Goal: Information Seeking & Learning: Learn about a topic

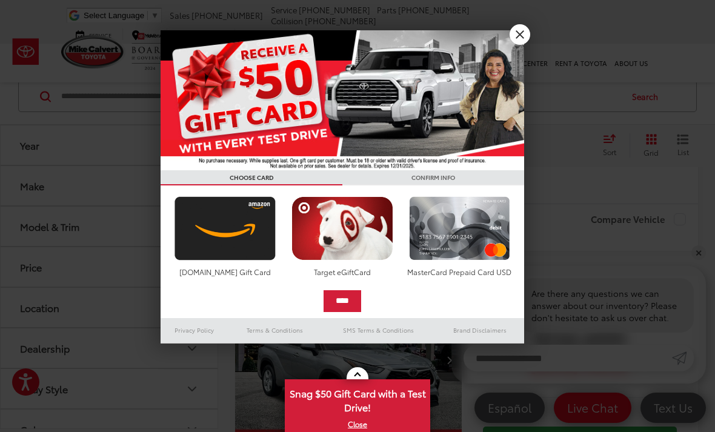
scroll to position [257, 0]
click at [515, 38] on link "X" at bounding box center [520, 34] width 21 height 21
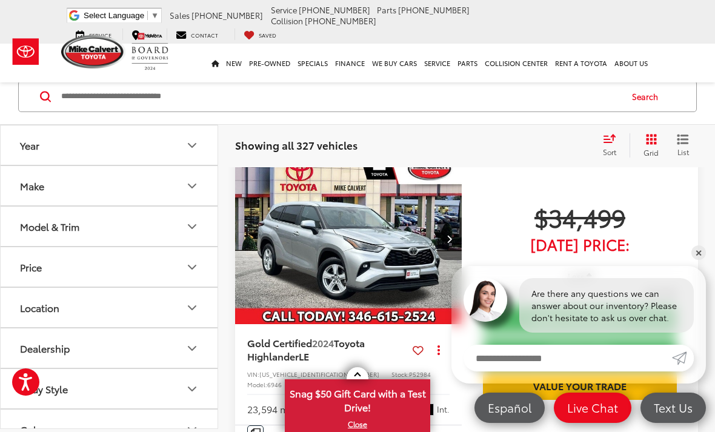
scroll to position [360, 0]
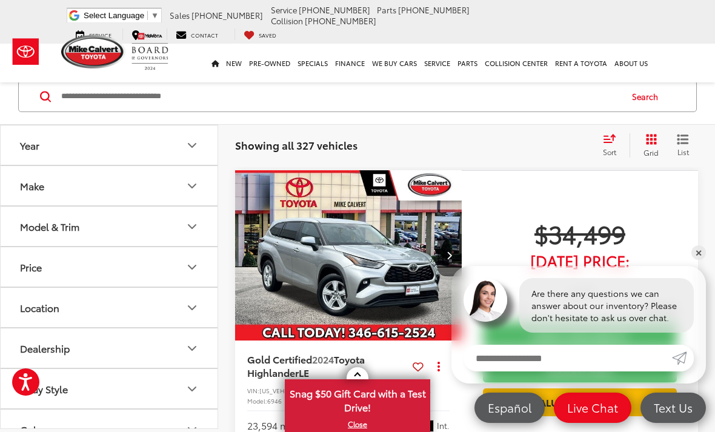
click at [390, 275] on img "2024 Toyota Highlander LE 0" at bounding box center [349, 256] width 229 height 172
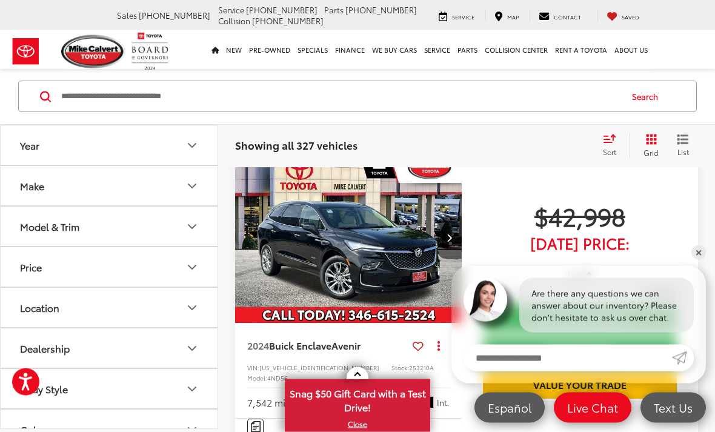
scroll to position [2200, 0]
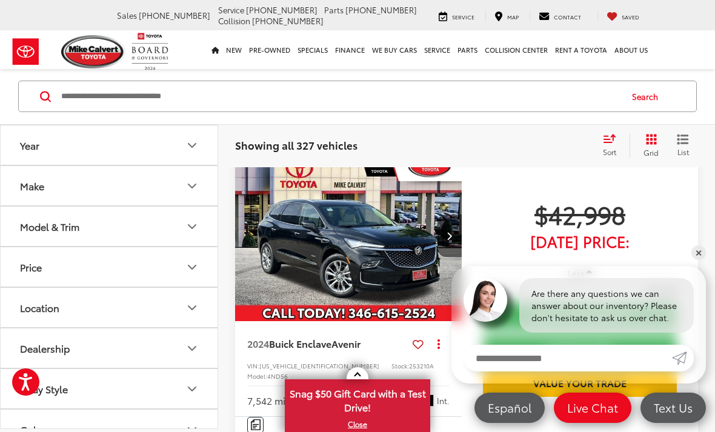
click at [676, 284] on span "$42,998" at bounding box center [662, 290] width 32 height 12
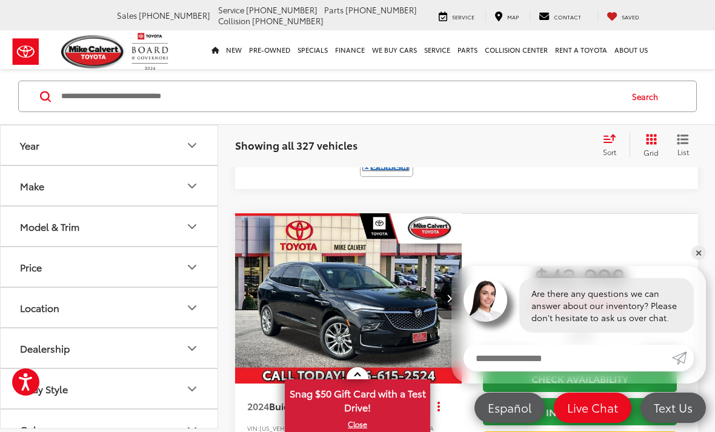
scroll to position [2137, 0]
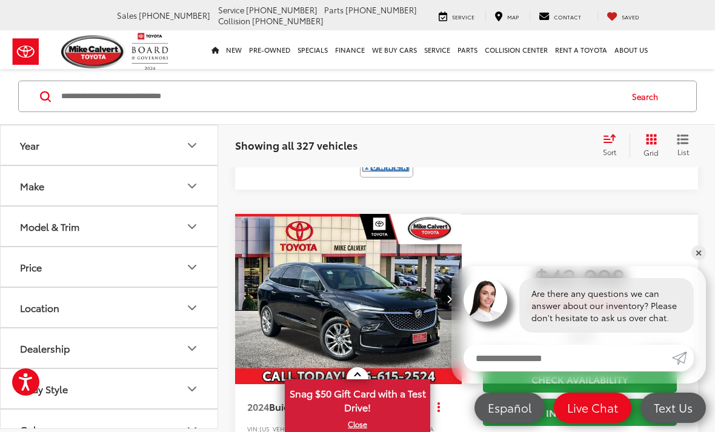
click at [387, 252] on img "2024 Buick Enclave Avenir 0" at bounding box center [349, 300] width 229 height 172
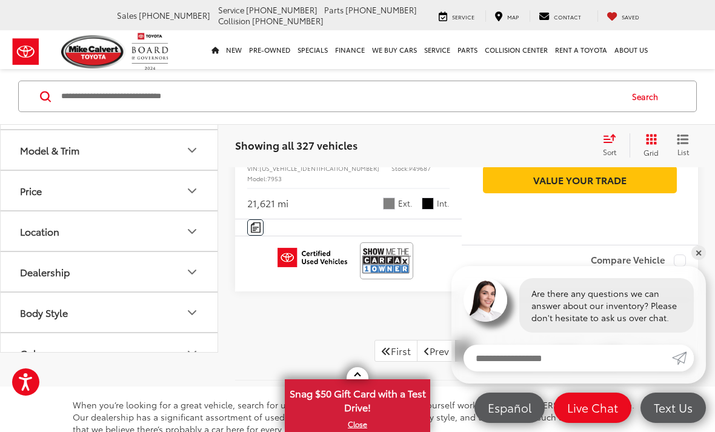
scroll to position [4212, 0]
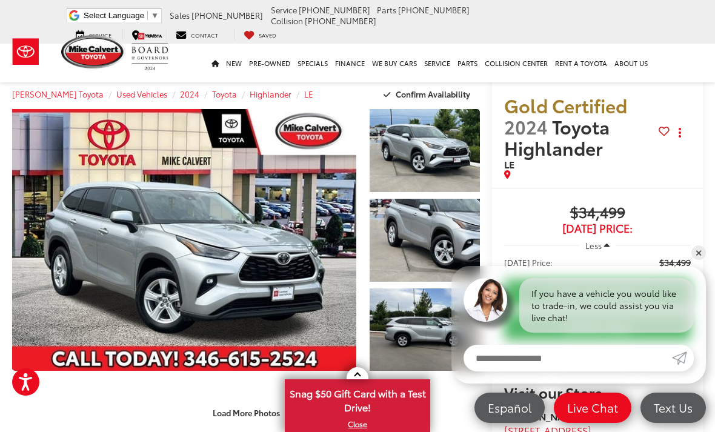
click at [180, 253] on link "Expand Photo 0" at bounding box center [184, 240] width 344 height 262
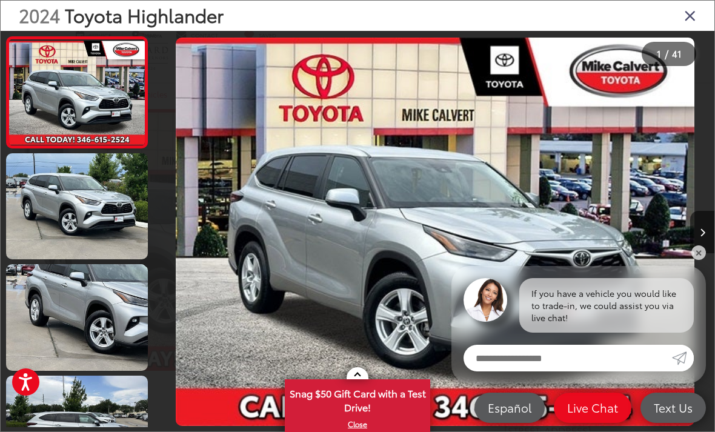
click at [707, 252] on button "Next image" at bounding box center [703, 232] width 24 height 42
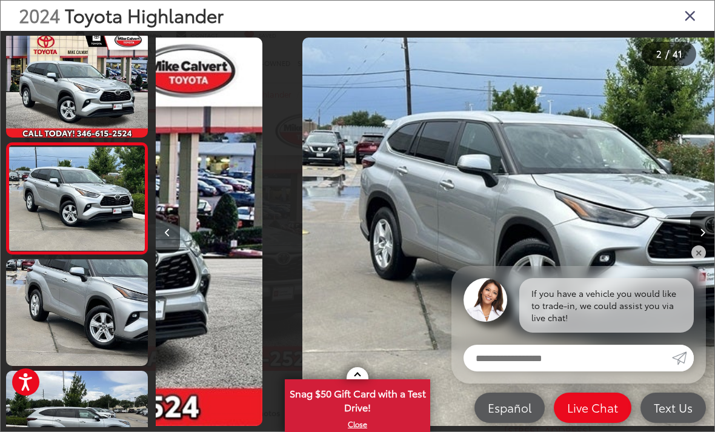
scroll to position [7, 0]
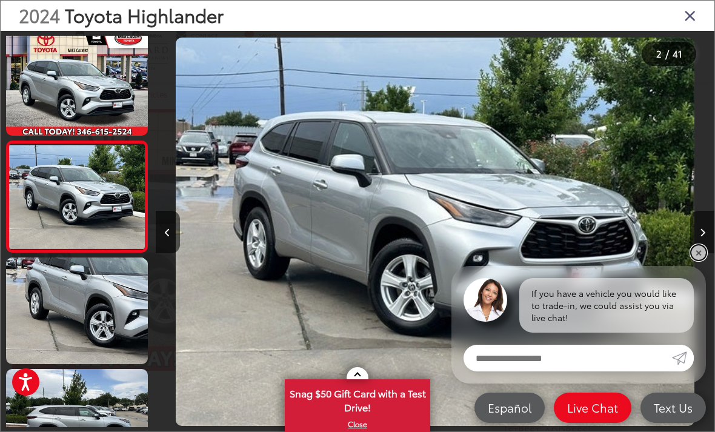
click at [701, 253] on link "✕" at bounding box center [699, 253] width 15 height 15
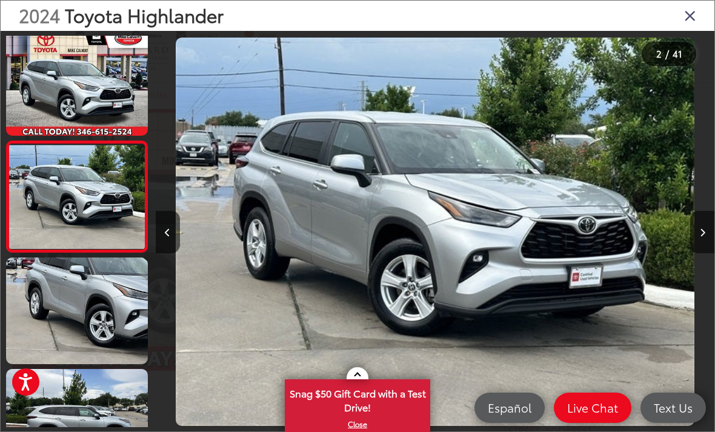
click at [448, 250] on img "2024 Toyota Highlander LE 1" at bounding box center [435, 232] width 519 height 389
click at [700, 253] on button "Next image" at bounding box center [703, 232] width 24 height 42
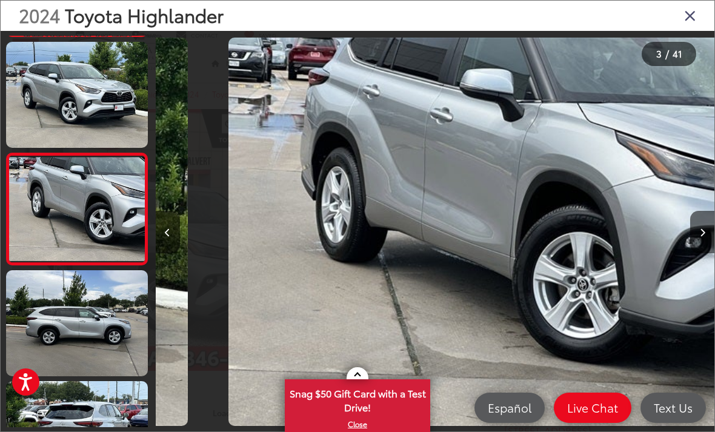
scroll to position [118, 0]
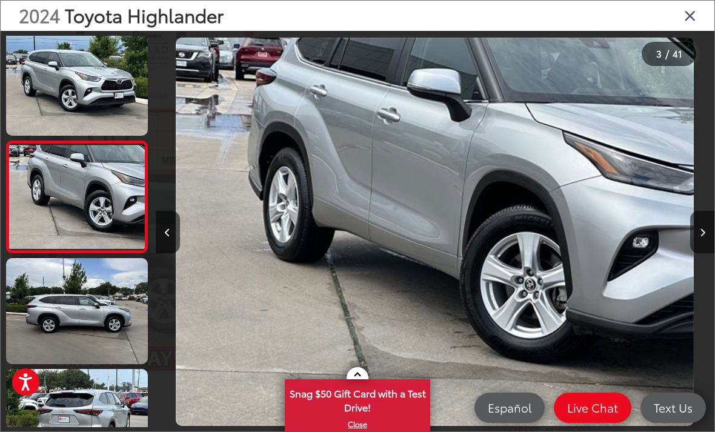
click at [709, 246] on button "Next image" at bounding box center [703, 232] width 24 height 42
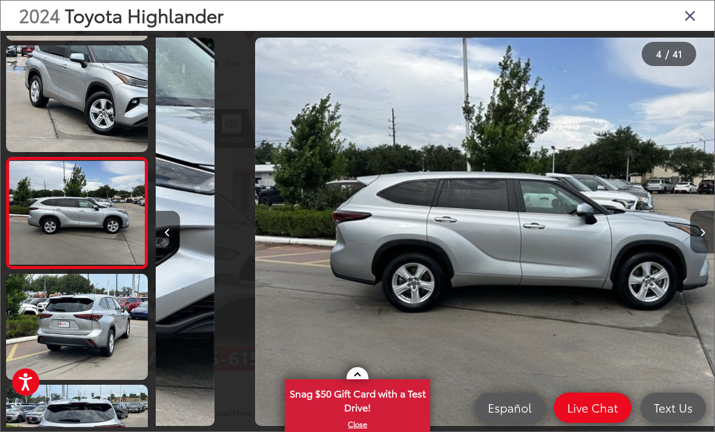
scroll to position [0, 1677]
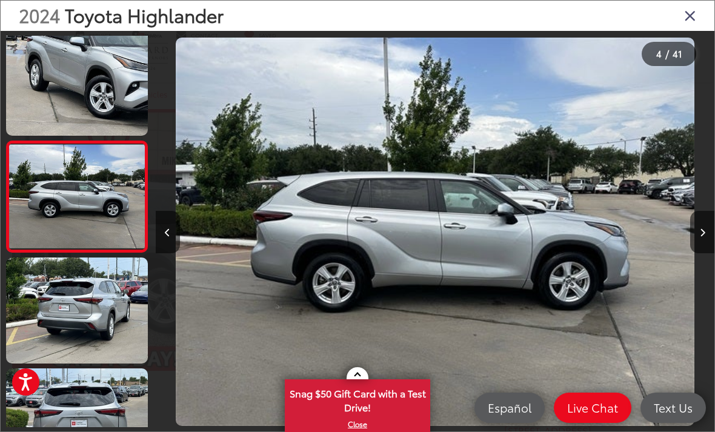
click at [703, 237] on icon "Next image" at bounding box center [702, 233] width 5 height 8
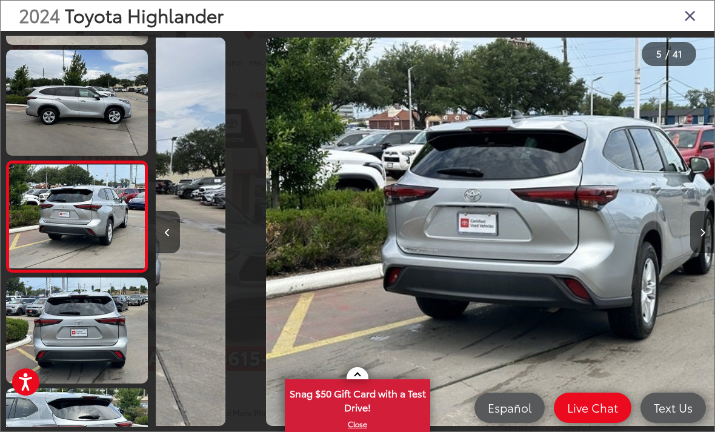
scroll to position [0, 2237]
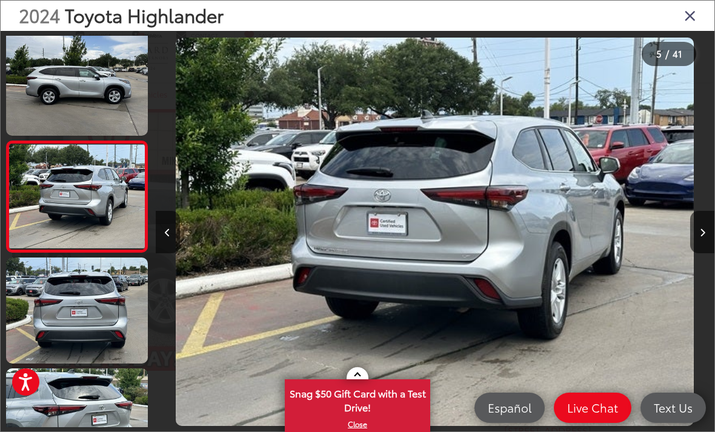
click at [707, 238] on button "Next image" at bounding box center [703, 232] width 24 height 42
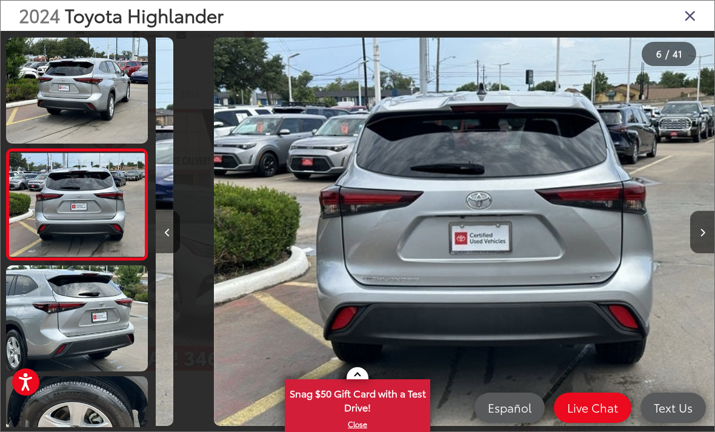
scroll to position [0, 2796]
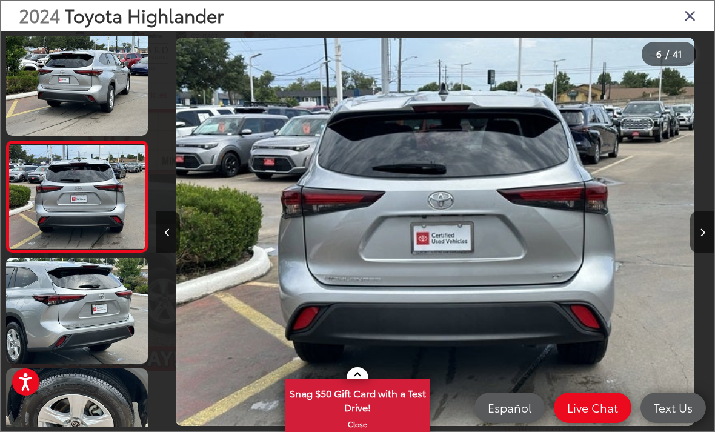
click at [703, 232] on button "Next image" at bounding box center [703, 232] width 24 height 42
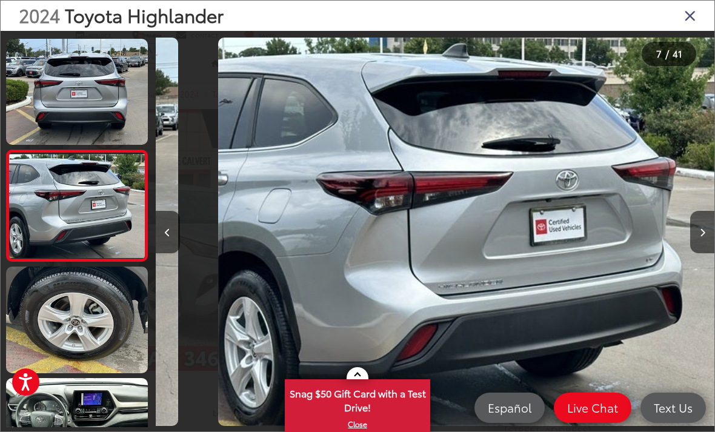
scroll to position [0, 3355]
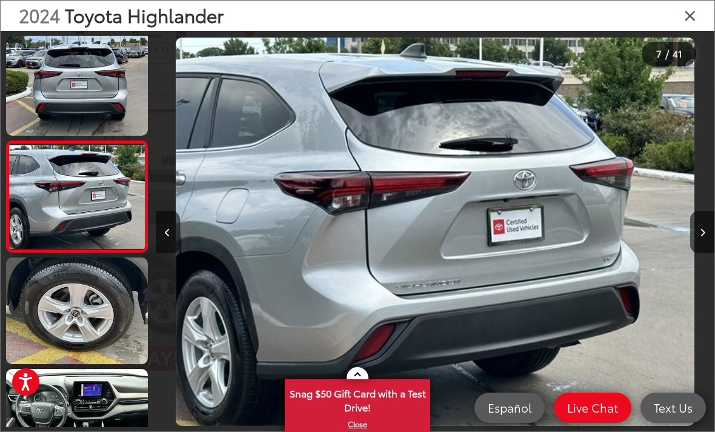
click at [706, 234] on button "Next image" at bounding box center [703, 232] width 24 height 42
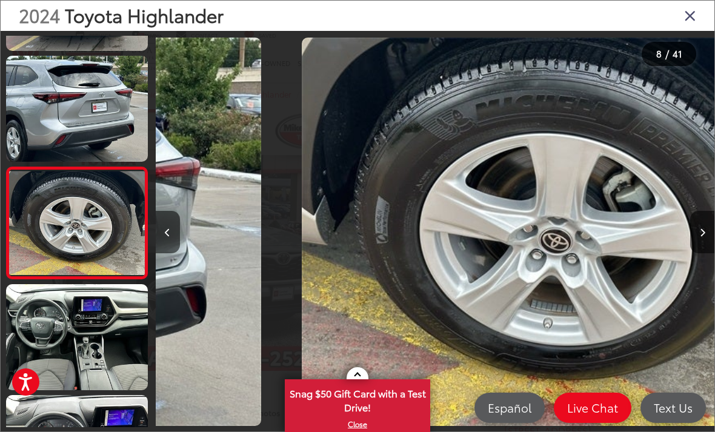
scroll to position [673, 0]
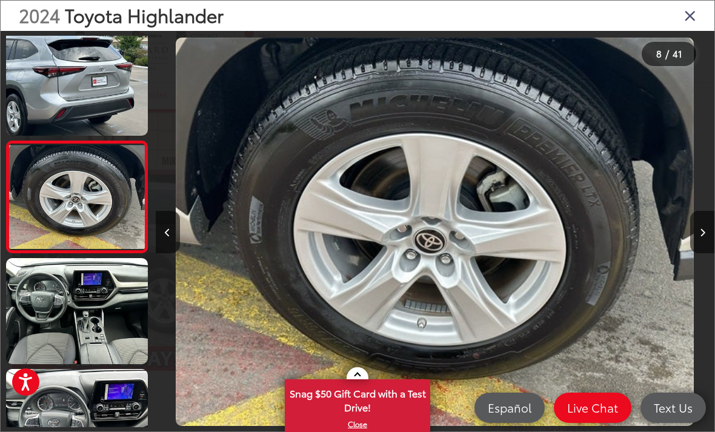
click at [703, 239] on button "Next image" at bounding box center [703, 232] width 24 height 42
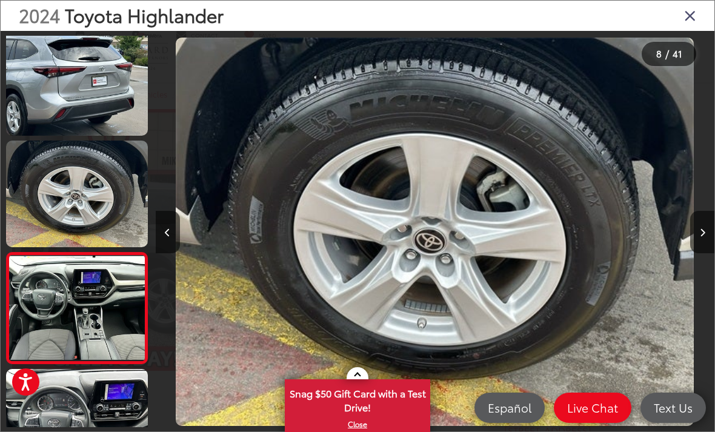
scroll to position [0, 0]
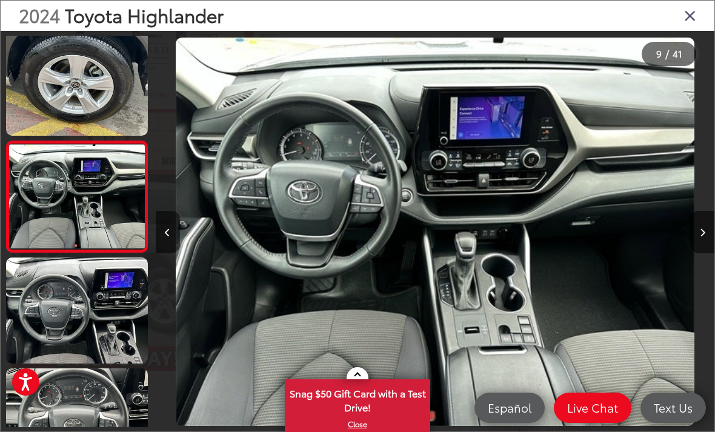
click at [699, 238] on button "Next image" at bounding box center [703, 232] width 24 height 42
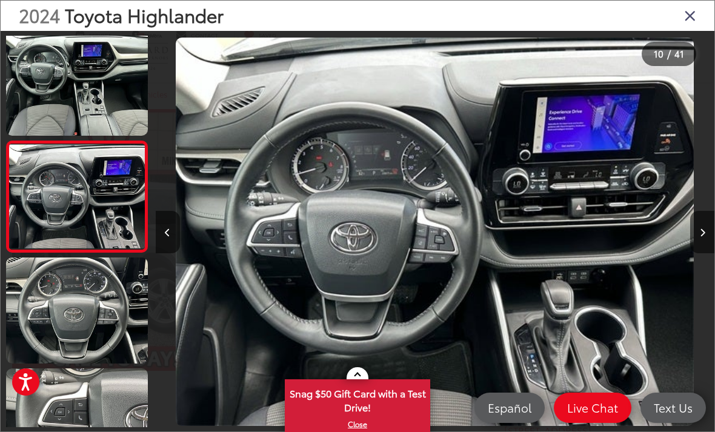
click at [698, 244] on button "Next image" at bounding box center [703, 232] width 24 height 42
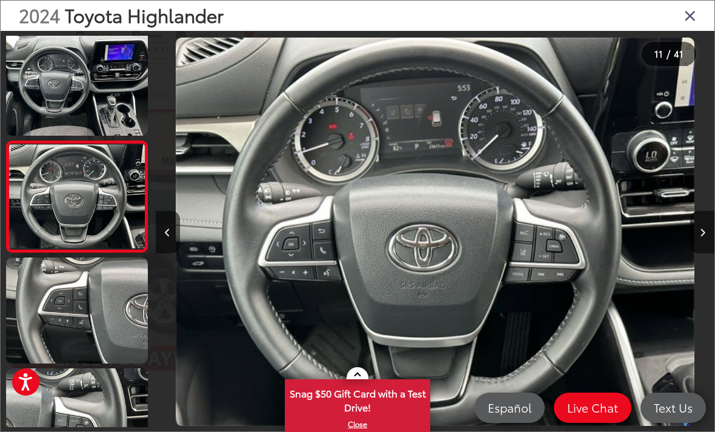
click at [708, 249] on button "Next image" at bounding box center [703, 232] width 24 height 42
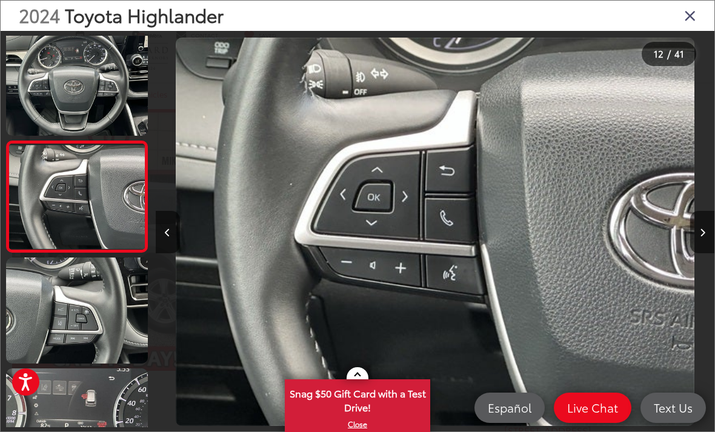
click at [704, 237] on icon "Next image" at bounding box center [702, 233] width 5 height 8
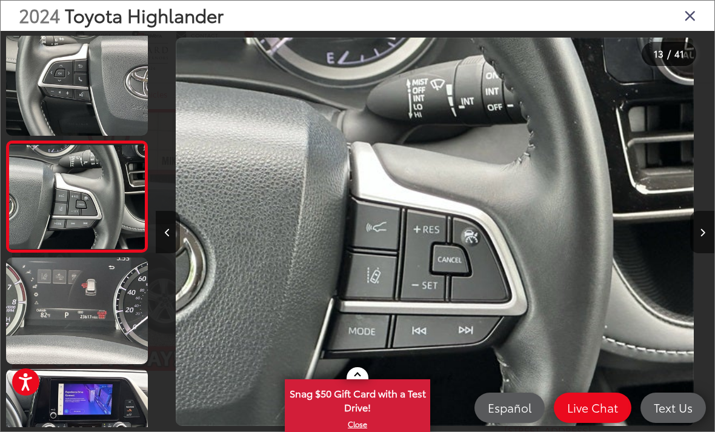
click at [701, 252] on button "Next image" at bounding box center [703, 232] width 24 height 42
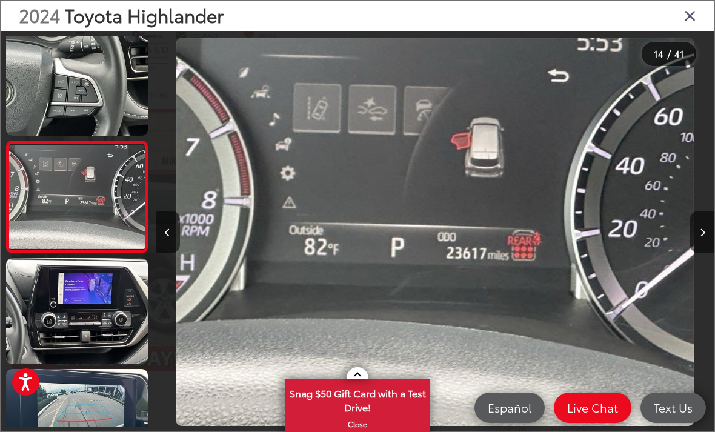
click at [706, 252] on button "Next image" at bounding box center [703, 232] width 24 height 42
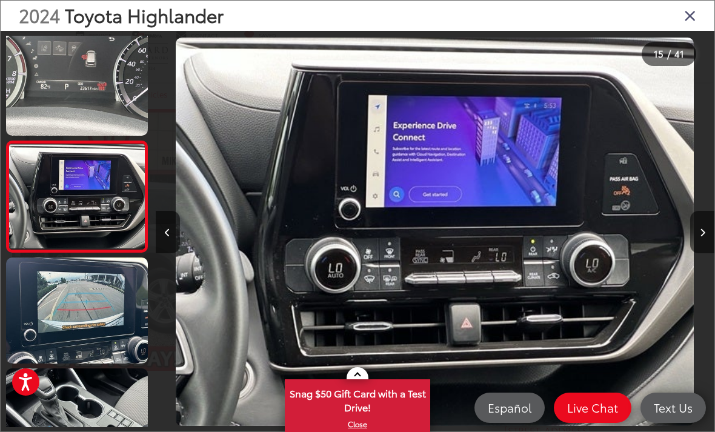
click at [706, 250] on button "Next image" at bounding box center [703, 232] width 24 height 42
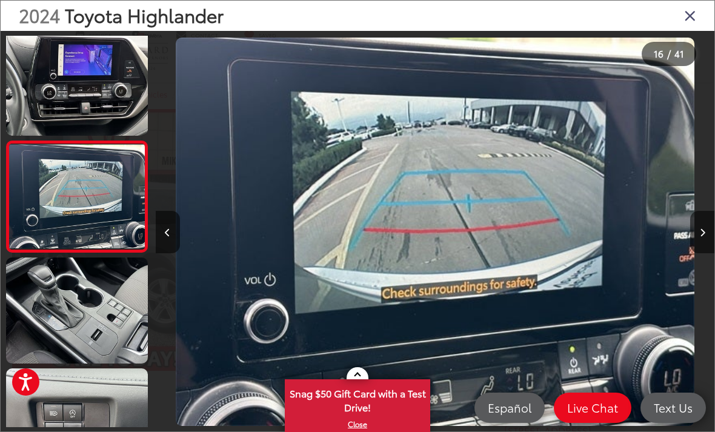
click at [706, 252] on button "Next image" at bounding box center [703, 232] width 24 height 42
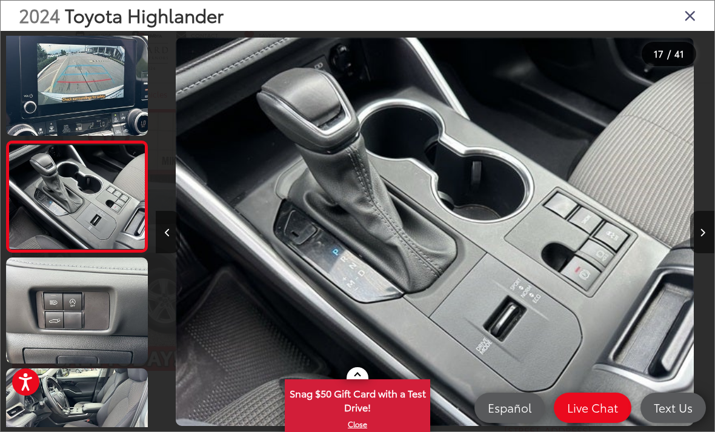
click at [698, 244] on button "Next image" at bounding box center [703, 232] width 24 height 42
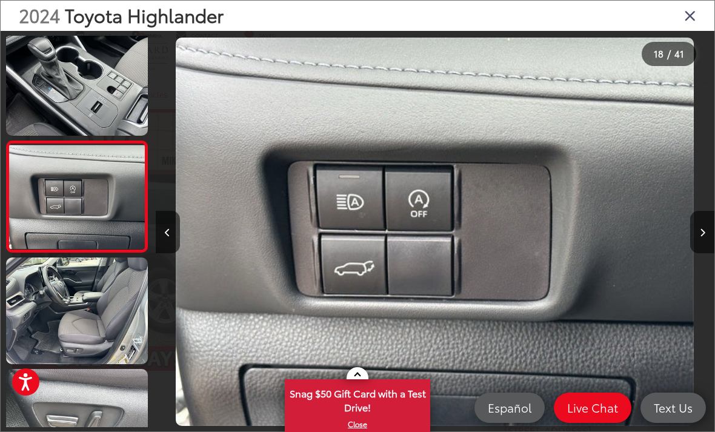
click at [698, 246] on button "Next image" at bounding box center [703, 232] width 24 height 42
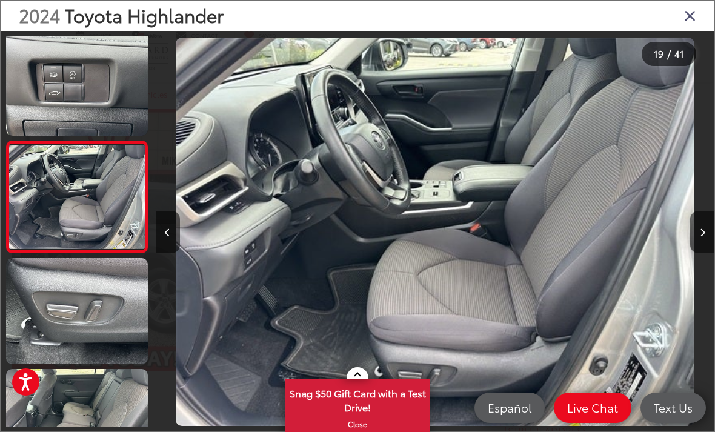
click at [700, 237] on icon "Next image" at bounding box center [702, 233] width 5 height 8
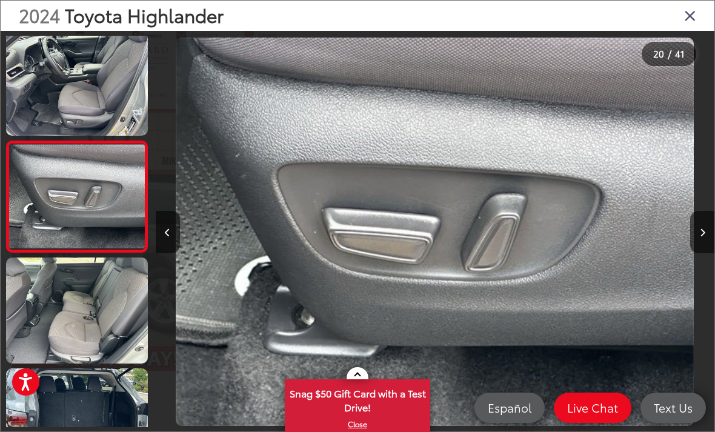
click at [695, 244] on button "Next image" at bounding box center [703, 232] width 24 height 42
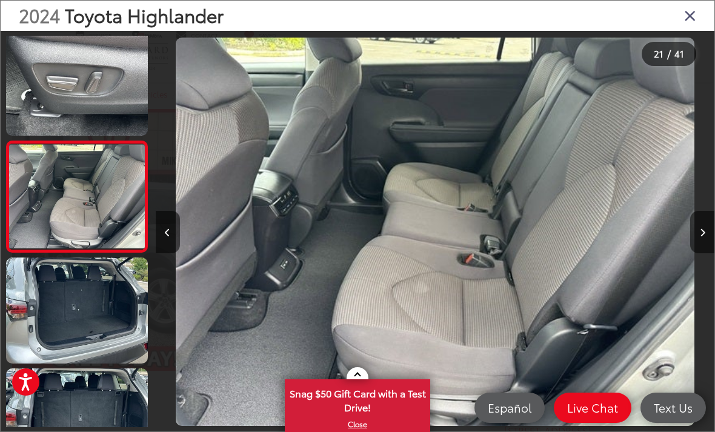
click at [700, 237] on icon "Next image" at bounding box center [702, 233] width 5 height 8
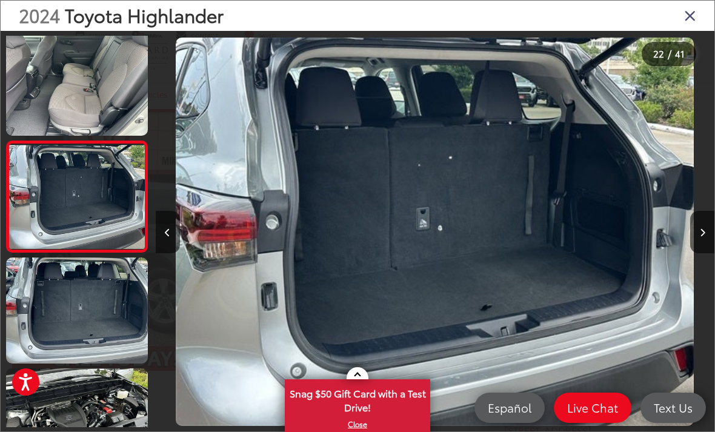
click at [701, 252] on button "Next image" at bounding box center [703, 232] width 24 height 42
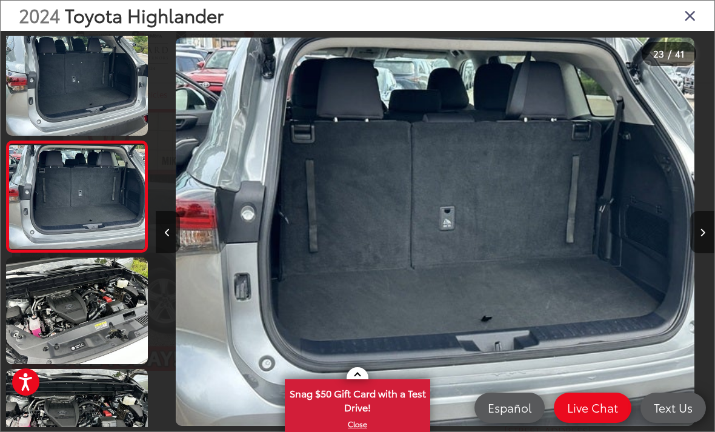
click at [692, 244] on button "Next image" at bounding box center [703, 232] width 24 height 42
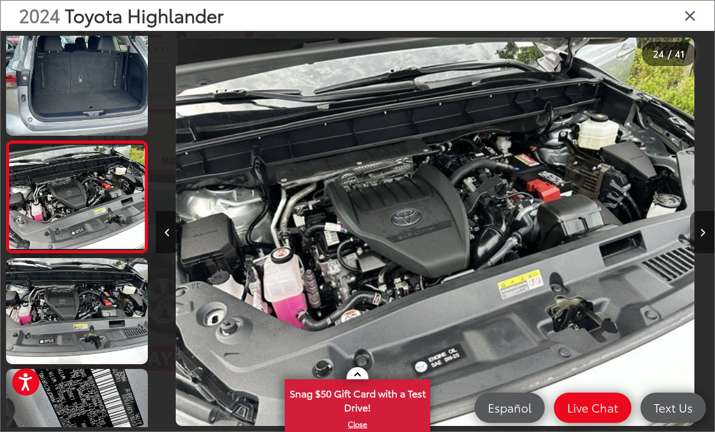
click at [696, 242] on button "Next image" at bounding box center [703, 232] width 24 height 42
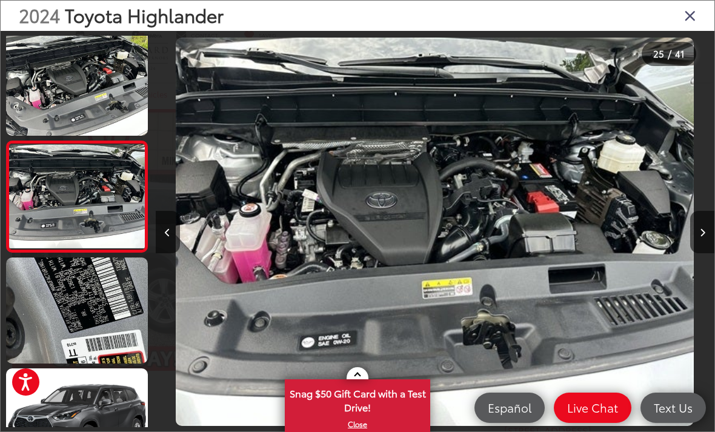
click at [698, 242] on button "Next image" at bounding box center [703, 232] width 24 height 42
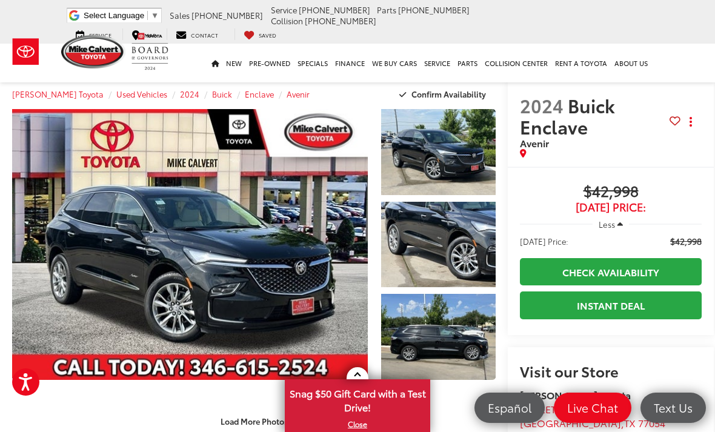
click at [156, 244] on link "Expand Photo 0" at bounding box center [190, 244] width 356 height 271
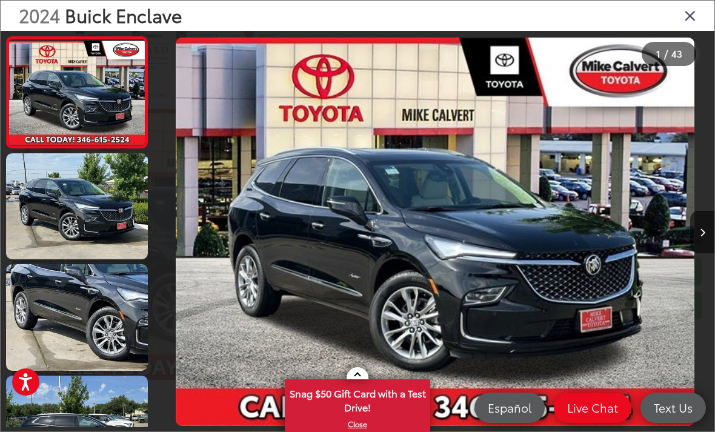
click at [193, 259] on div at bounding box center [226, 232] width 140 height 402
click at [509, 239] on img "2024 Buick Enclave Avenir 0" at bounding box center [435, 232] width 519 height 389
click at [503, 240] on img "2024 Buick Enclave Avenir 0" at bounding box center [435, 232] width 519 height 389
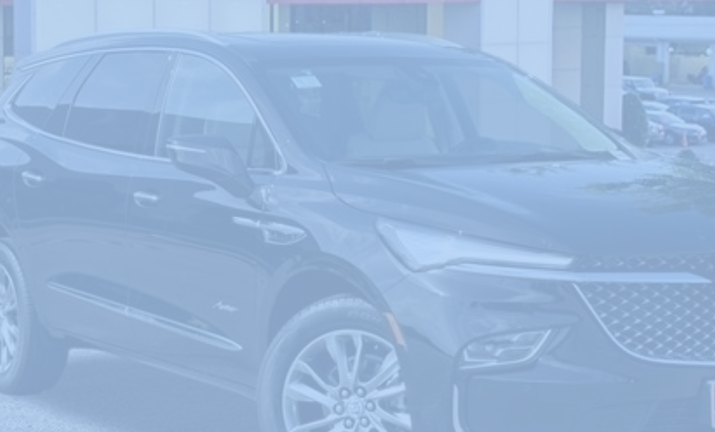
click at [298, 106] on img "2024 Buick Enclave Avenir 0" at bounding box center [435, 232] width 519 height 389
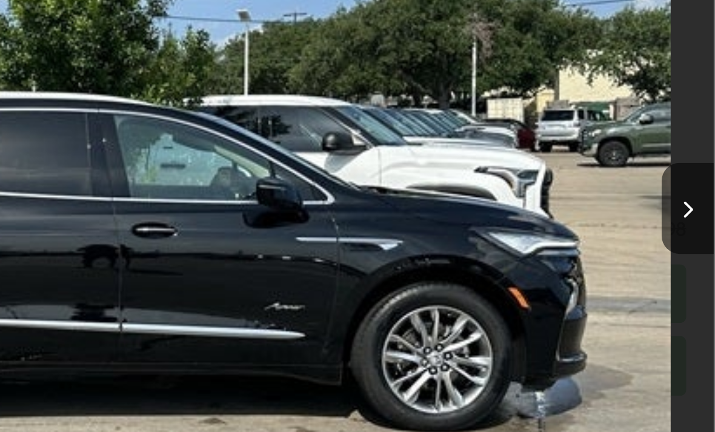
click at [691, 211] on button "Next image" at bounding box center [703, 232] width 24 height 42
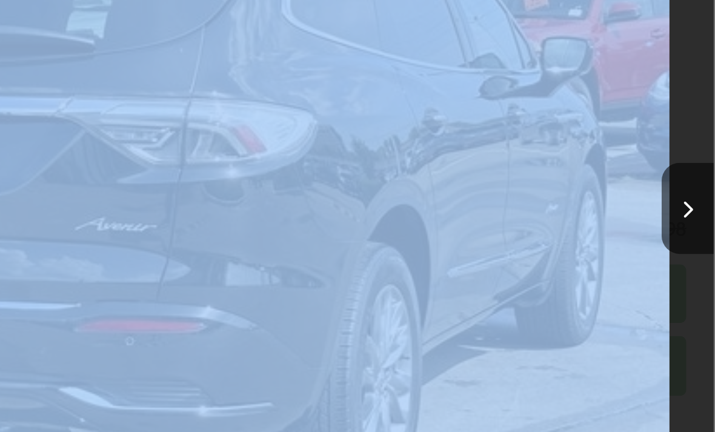
click at [691, 211] on button "Next image" at bounding box center [703, 232] width 24 height 42
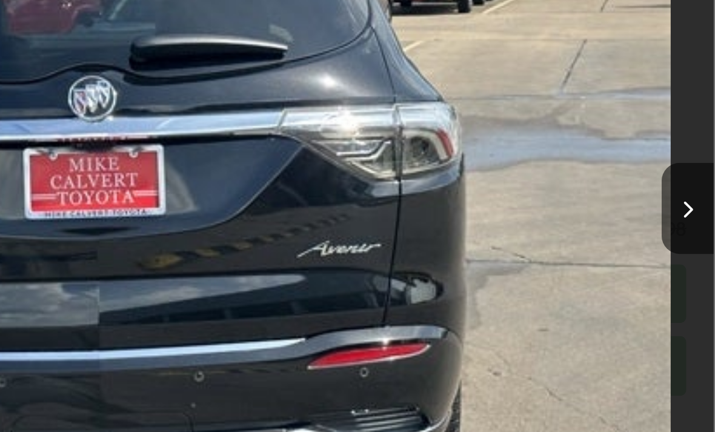
scroll to position [0, 2796]
click at [700, 229] on icon "Next image" at bounding box center [702, 233] width 5 height 8
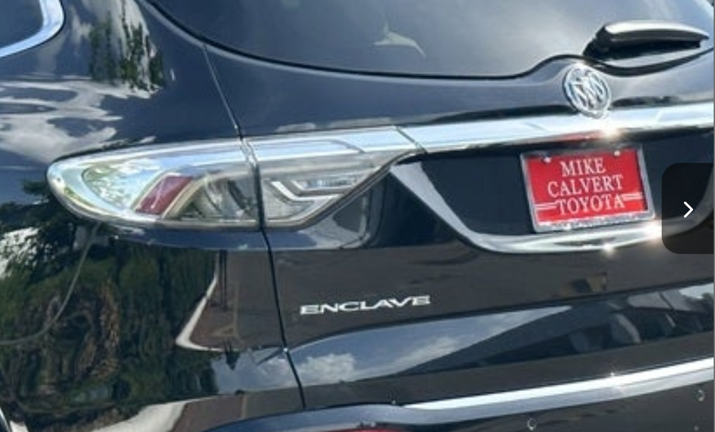
scroll to position [0, 3355]
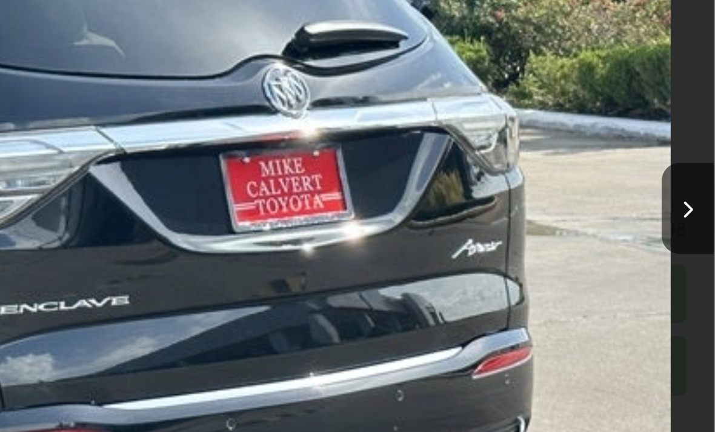
click at [691, 211] on button "Next image" at bounding box center [703, 232] width 24 height 42
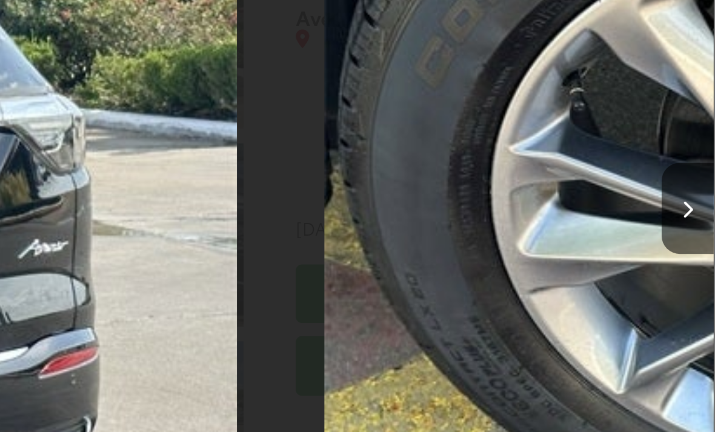
scroll to position [0, 0]
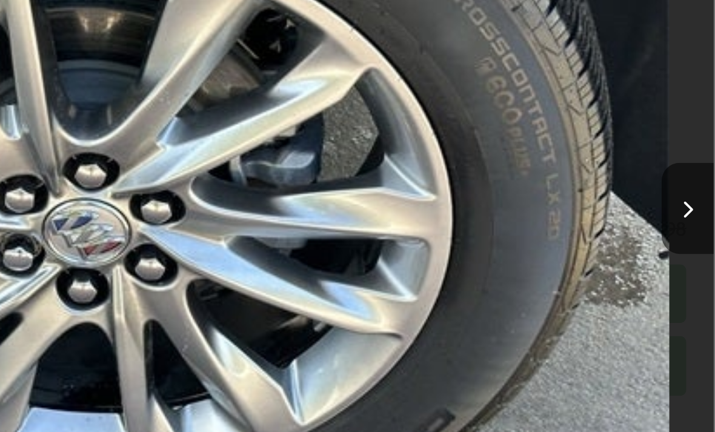
click at [691, 211] on button "Next image" at bounding box center [703, 232] width 24 height 42
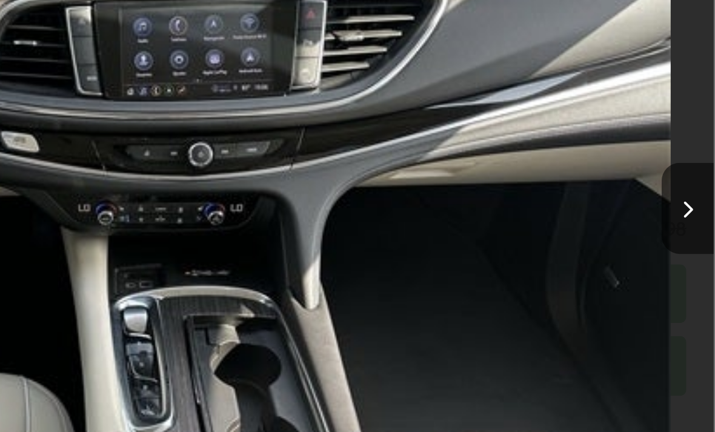
click at [691, 211] on button "Next image" at bounding box center [703, 232] width 24 height 42
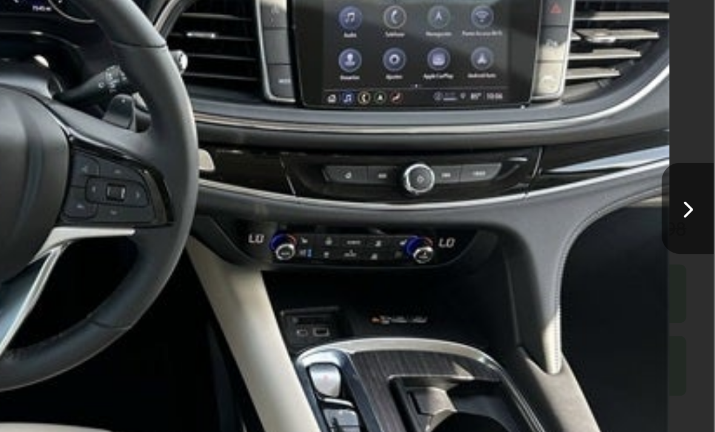
click at [700, 229] on icon "Next image" at bounding box center [702, 233] width 5 height 8
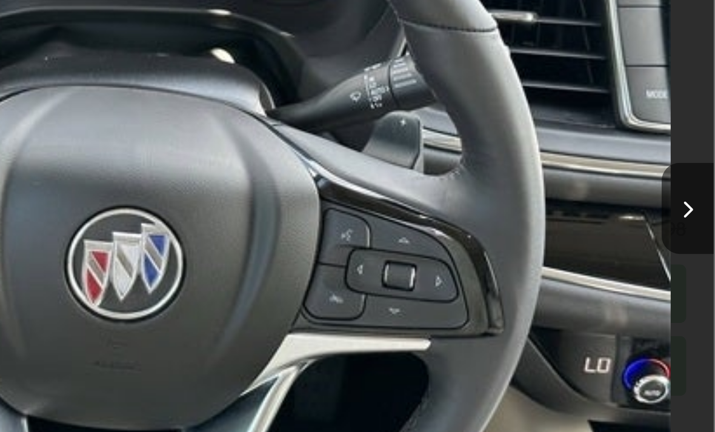
click at [691, 211] on button "Next image" at bounding box center [703, 232] width 24 height 42
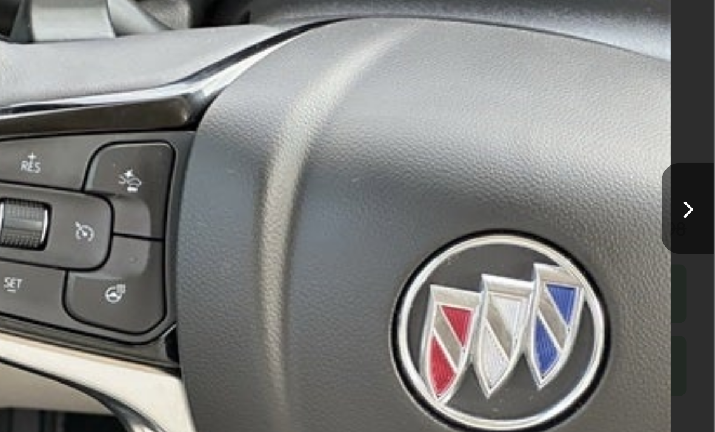
click at [691, 211] on button "Next image" at bounding box center [703, 232] width 24 height 42
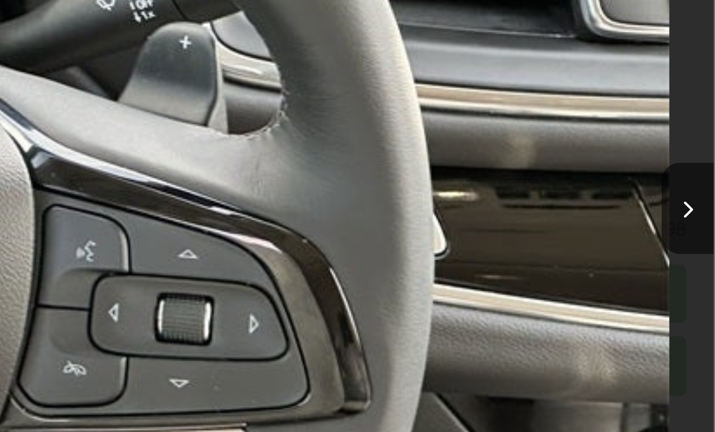
click at [691, 211] on button "Next image" at bounding box center [703, 232] width 24 height 42
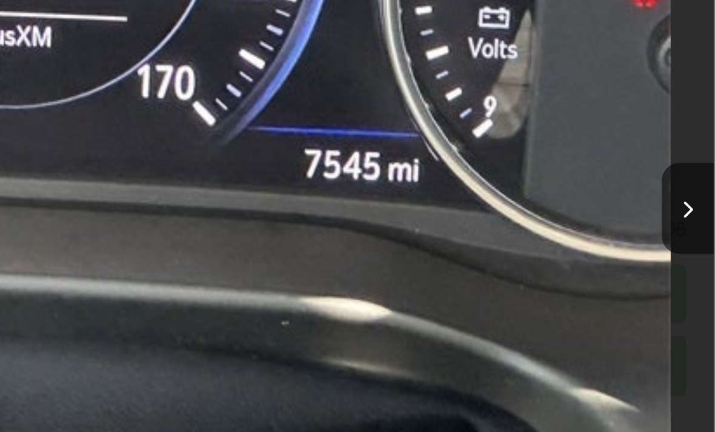
click at [691, 211] on button "Next image" at bounding box center [703, 232] width 24 height 42
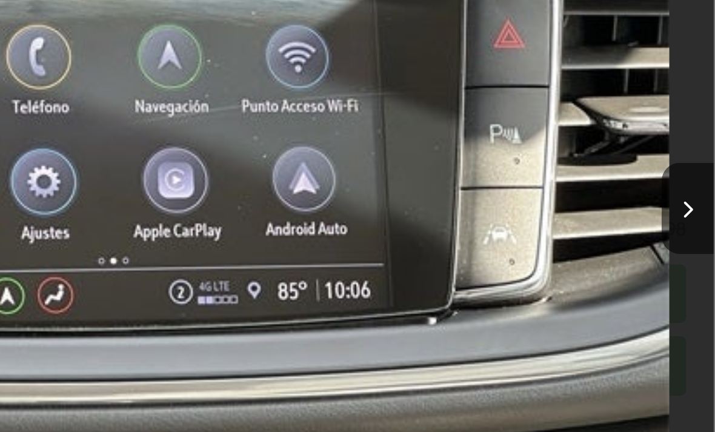
click at [691, 211] on button "Next image" at bounding box center [703, 232] width 24 height 42
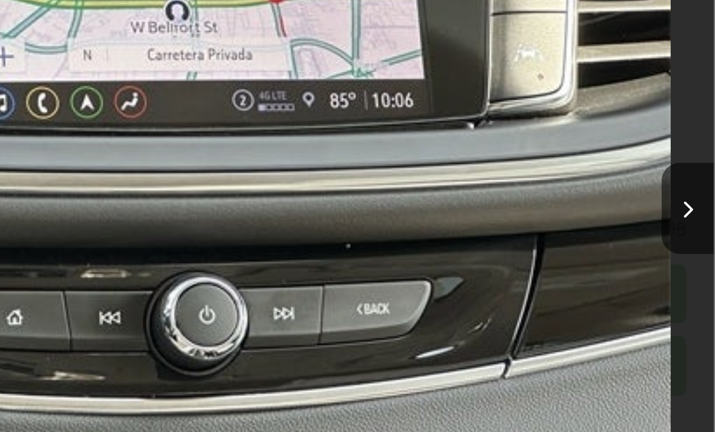
click at [700, 229] on icon "Next image" at bounding box center [702, 233] width 5 height 8
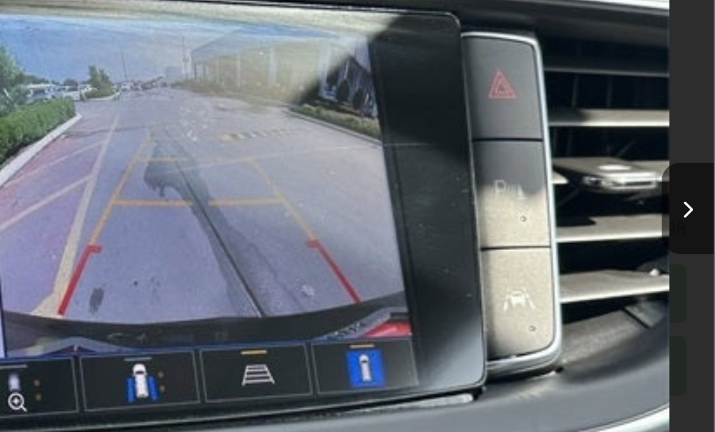
click at [700, 229] on icon "Next image" at bounding box center [702, 233] width 5 height 8
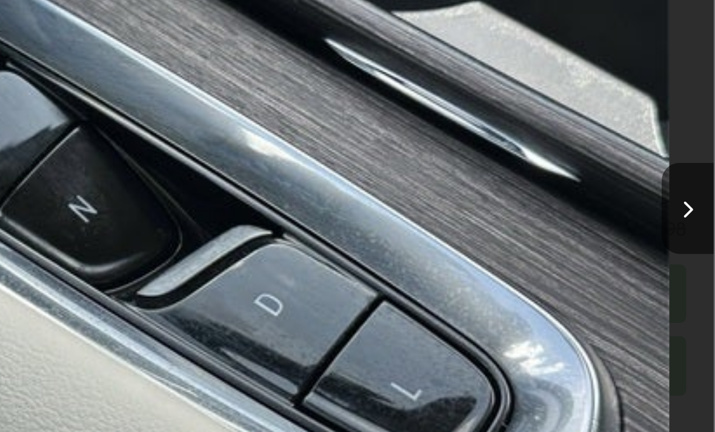
click at [700, 229] on icon "Next image" at bounding box center [702, 233] width 5 height 8
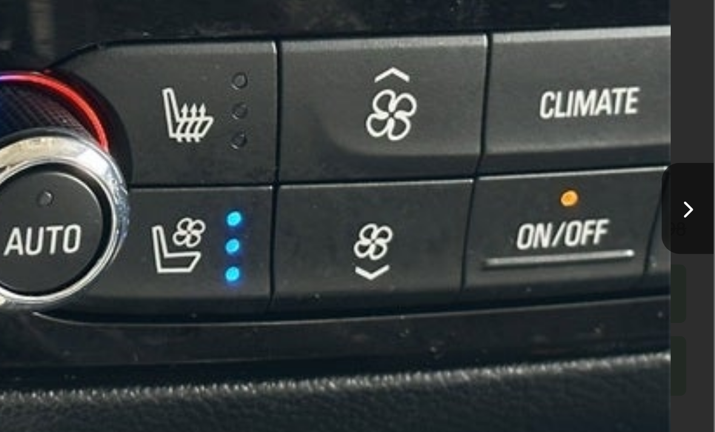
click at [691, 211] on button "Next image" at bounding box center [703, 232] width 24 height 42
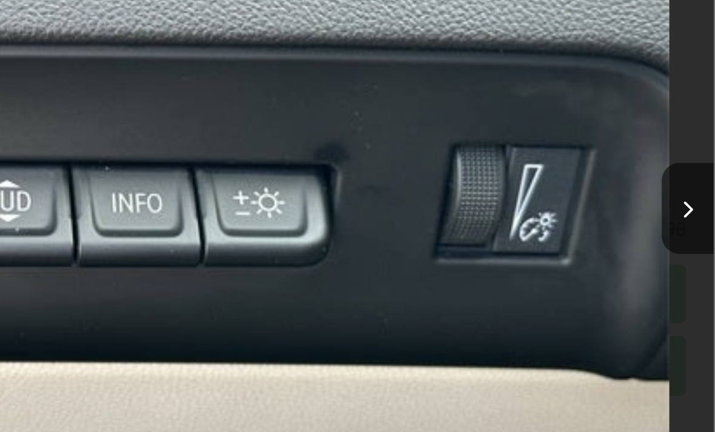
click at [691, 211] on button "Next image" at bounding box center [703, 232] width 24 height 42
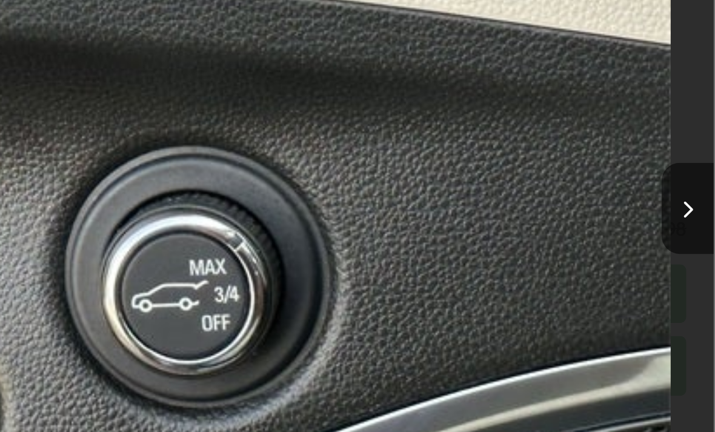
click at [700, 229] on icon "Next image" at bounding box center [702, 233] width 5 height 8
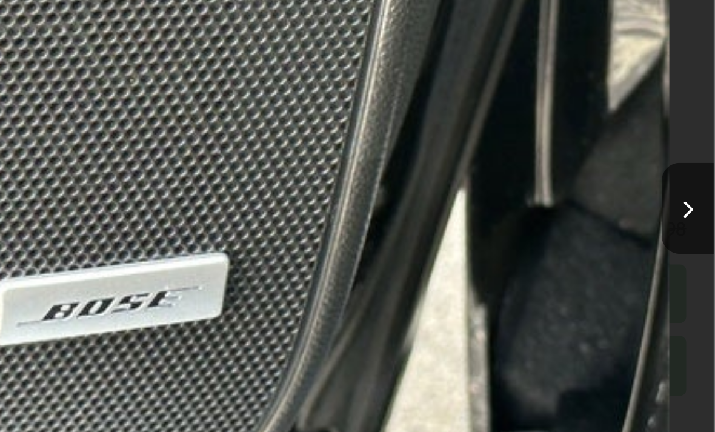
click at [700, 229] on icon "Next image" at bounding box center [702, 233] width 5 height 8
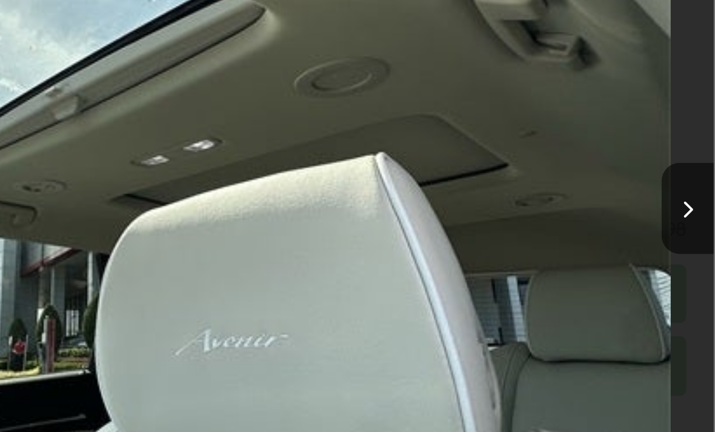
click at [691, 211] on button "Next image" at bounding box center [703, 232] width 24 height 42
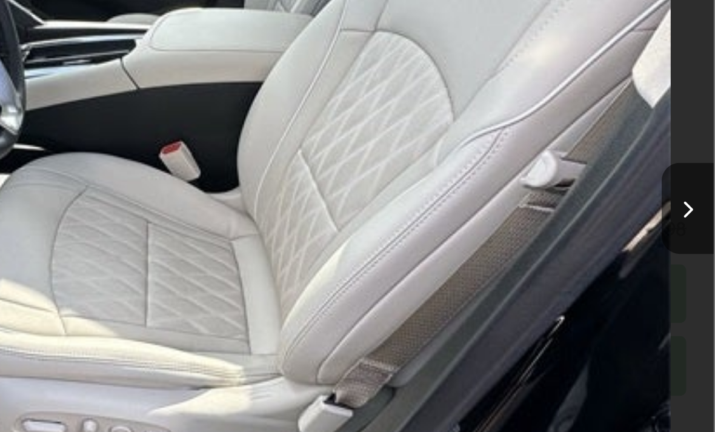
click at [691, 211] on button "Next image" at bounding box center [703, 232] width 24 height 42
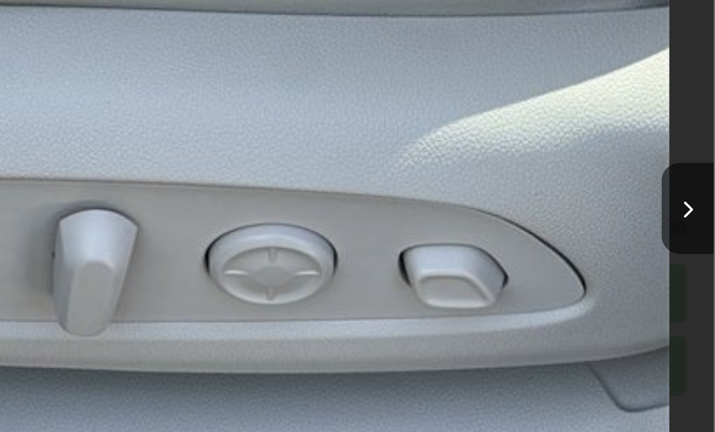
click at [691, 211] on button "Next image" at bounding box center [703, 232] width 24 height 42
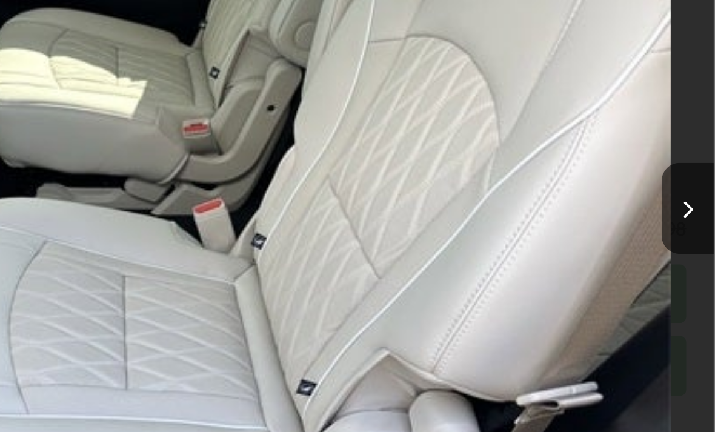
click at [691, 211] on button "Next image" at bounding box center [703, 232] width 24 height 42
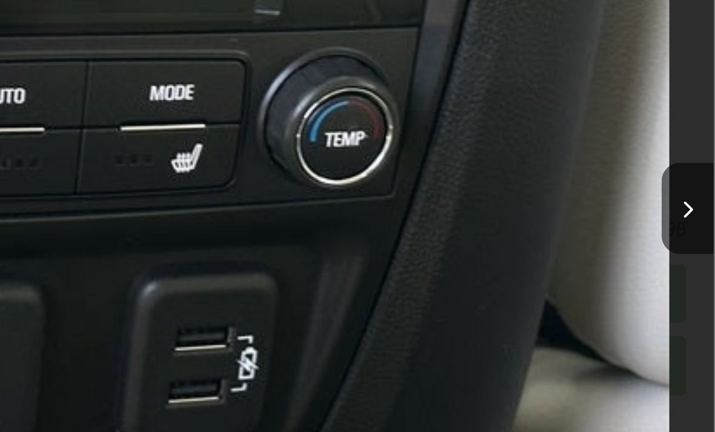
click at [691, 211] on button "Next image" at bounding box center [703, 232] width 24 height 42
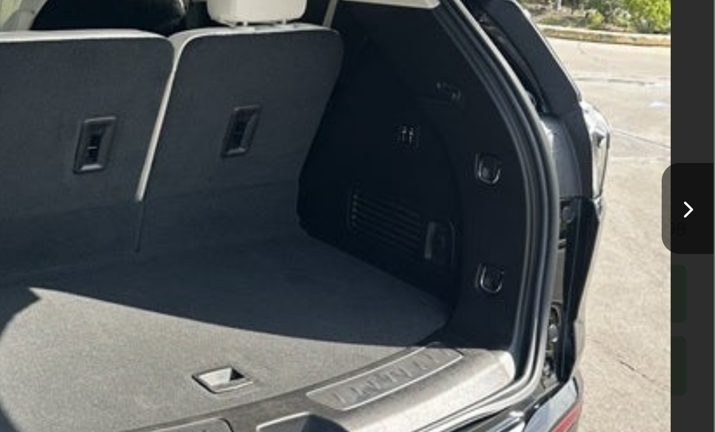
click at [691, 211] on button "Next image" at bounding box center [703, 232] width 24 height 42
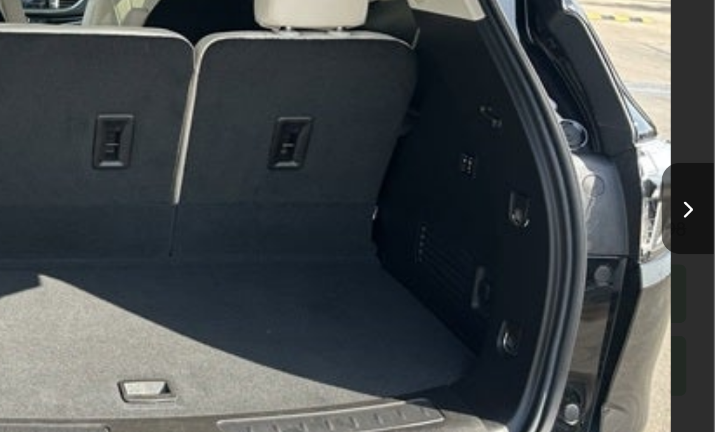
click at [691, 211] on button "Next image" at bounding box center [703, 232] width 24 height 42
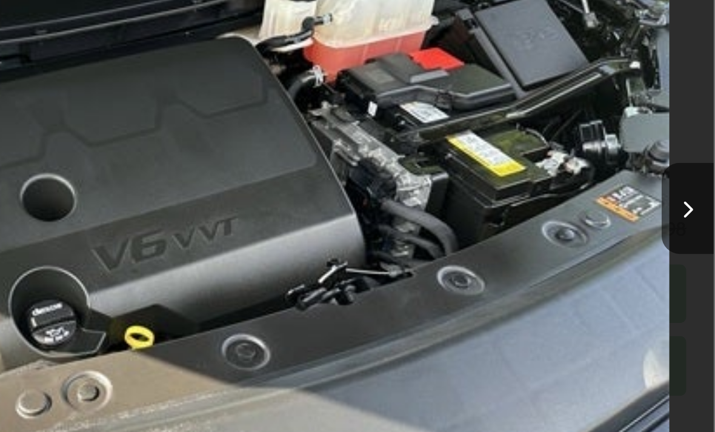
click at [691, 211] on button "Next image" at bounding box center [703, 232] width 24 height 42
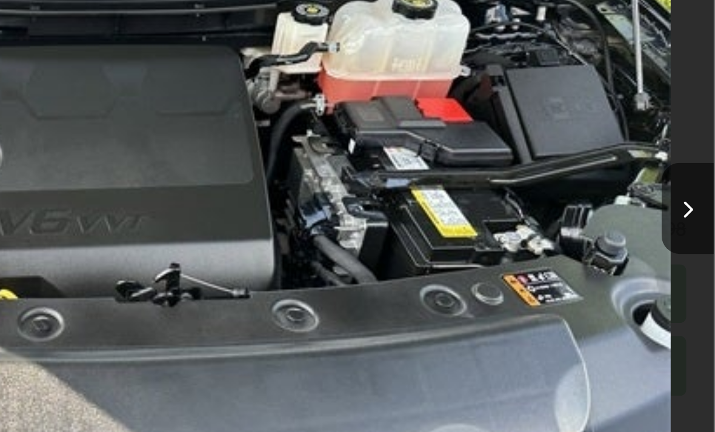
click at [691, 211] on button "Next image" at bounding box center [703, 232] width 24 height 42
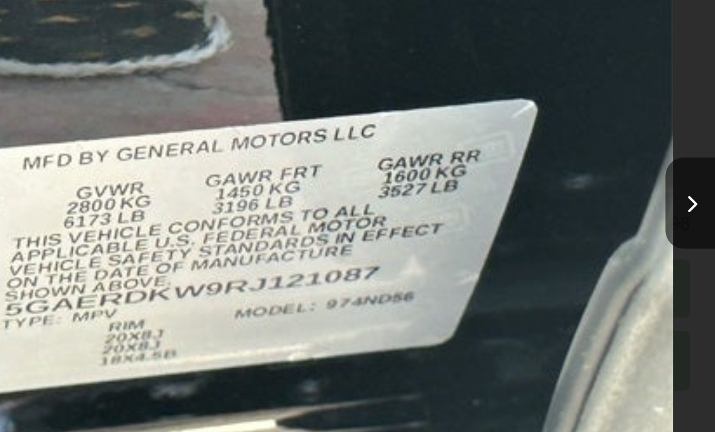
click at [700, 229] on icon "Next image" at bounding box center [702, 233] width 5 height 8
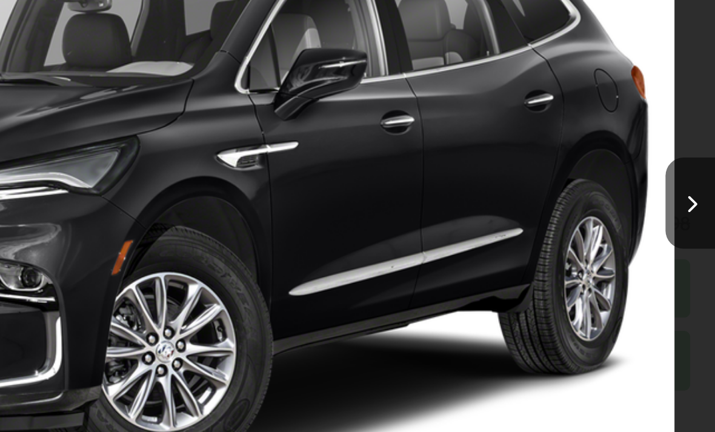
click at [700, 229] on icon "Next image" at bounding box center [702, 233] width 5 height 8
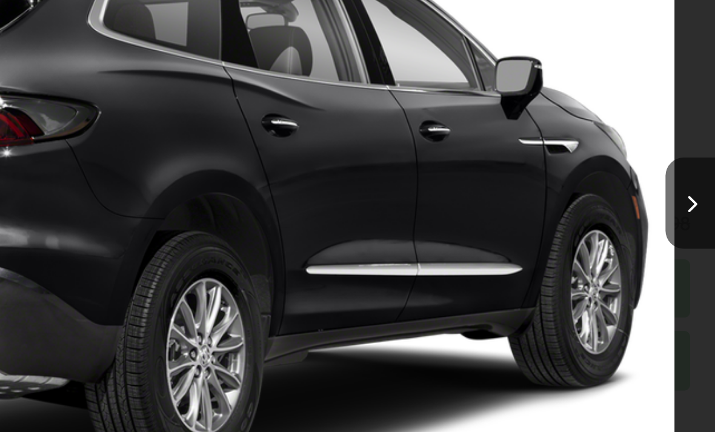
click at [691, 211] on button "Next image" at bounding box center [703, 232] width 24 height 42
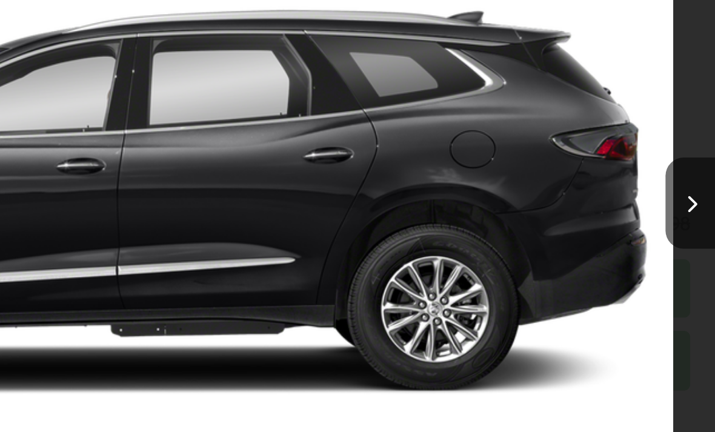
click at [691, 211] on button "Next image" at bounding box center [703, 232] width 24 height 42
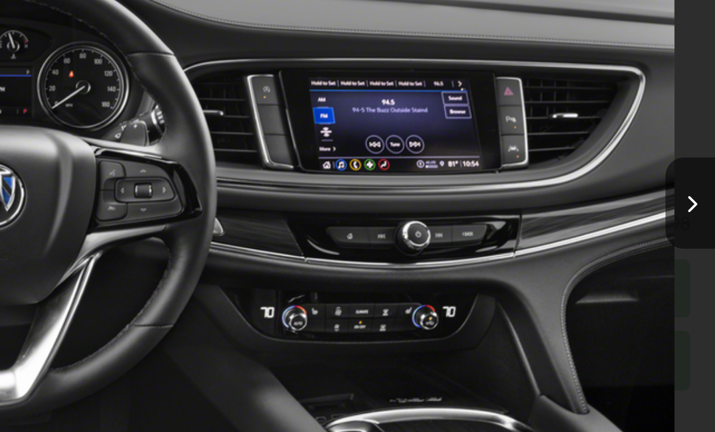
click at [700, 229] on icon "Next image" at bounding box center [702, 233] width 5 height 8
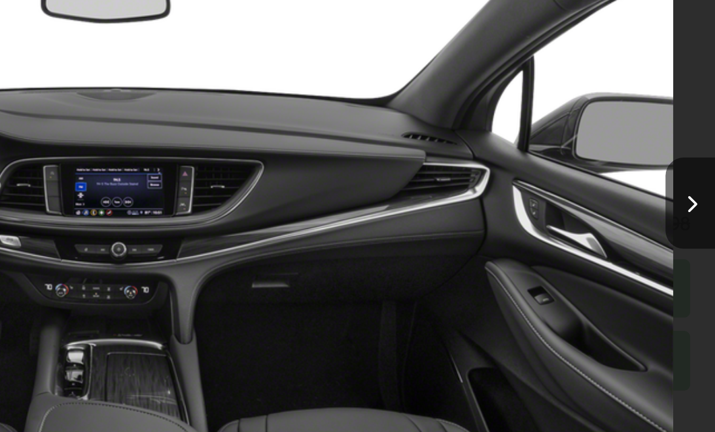
click at [700, 229] on icon "Next image" at bounding box center [702, 233] width 5 height 8
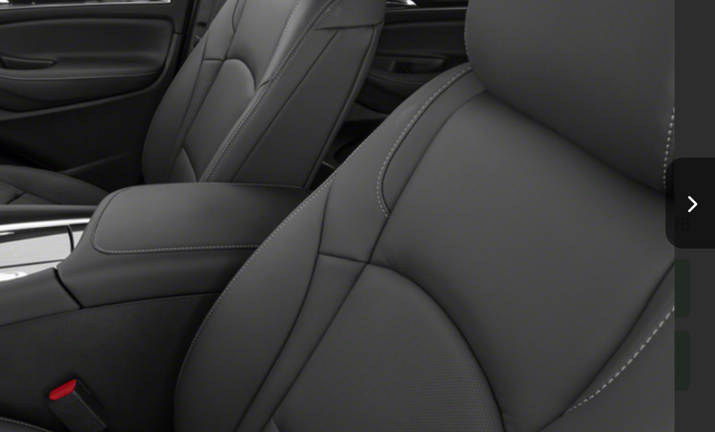
click at [700, 229] on icon "Next image" at bounding box center [702, 233] width 5 height 8
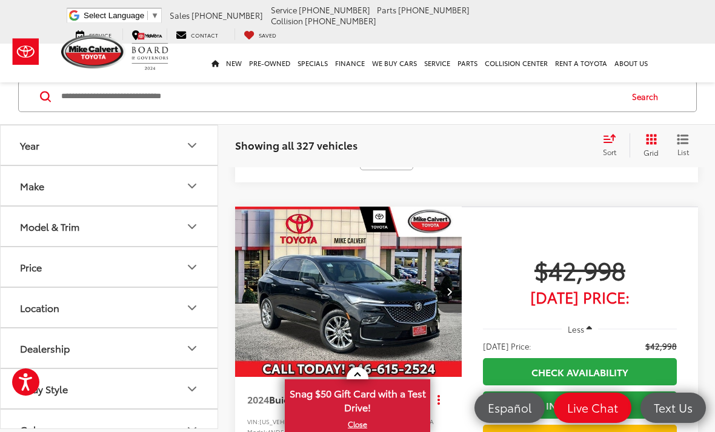
scroll to position [2141, 0]
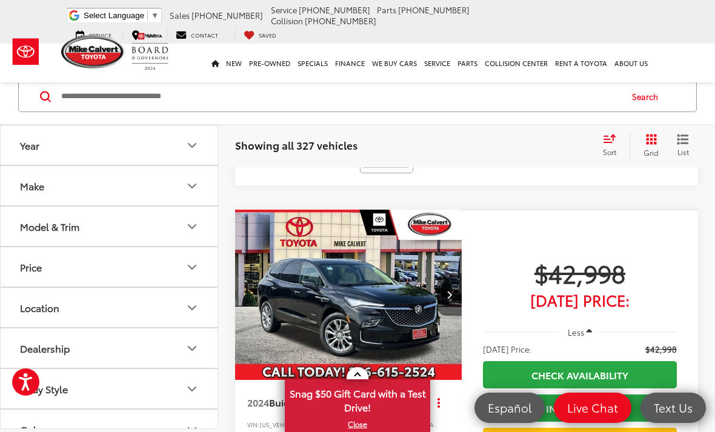
click at [417, 264] on img "2024 Buick Enclave Avenir 0" at bounding box center [349, 296] width 229 height 172
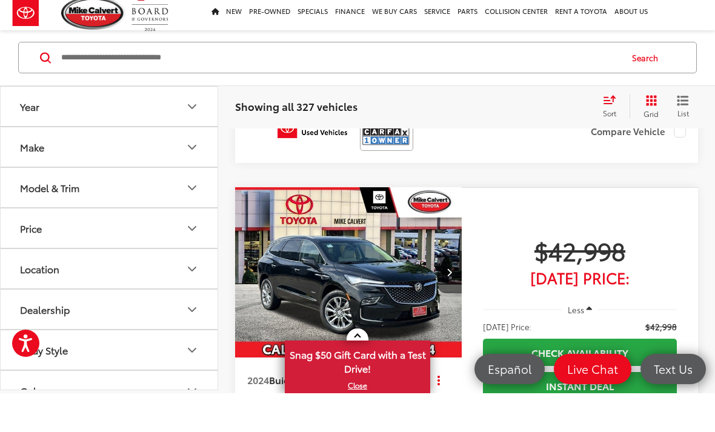
scroll to position [2180, 0]
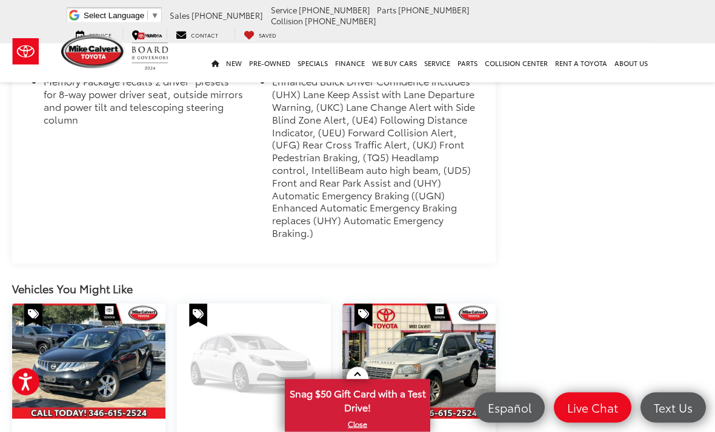
scroll to position [1383, 0]
